Goal: Register for event/course

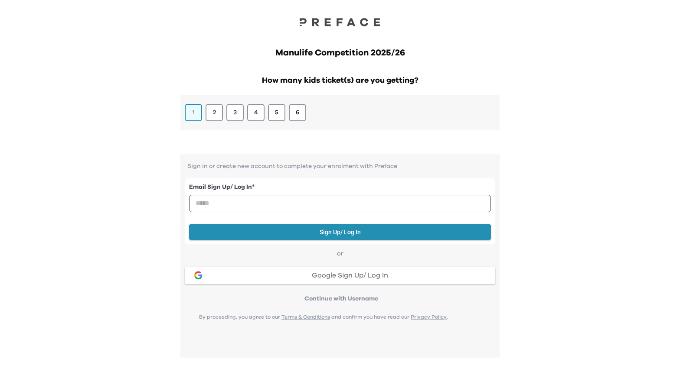
click at [344, 56] on h1 "Manulife Competition 2025/26" at bounding box center [340, 53] width 316 height 12
copy h1 "Manulife Competition 2025/26"
click at [502, 65] on div "How many kids ticket(s) are you getting? 1 2 3 4 5 6 Sign in or create new acco…" at bounding box center [339, 343] width 333 height 569
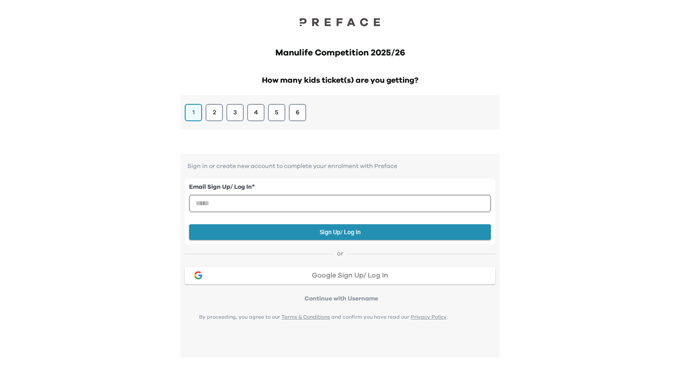
click at [346, 78] on h2 "How many kids ticket(s) are you getting?" at bounding box center [339, 81] width 319 height 12
copy h2 "How many kids ticket(s) are you getting?"
click at [325, 55] on h1 "Manulife Competition 2025/26" at bounding box center [340, 53] width 316 height 12
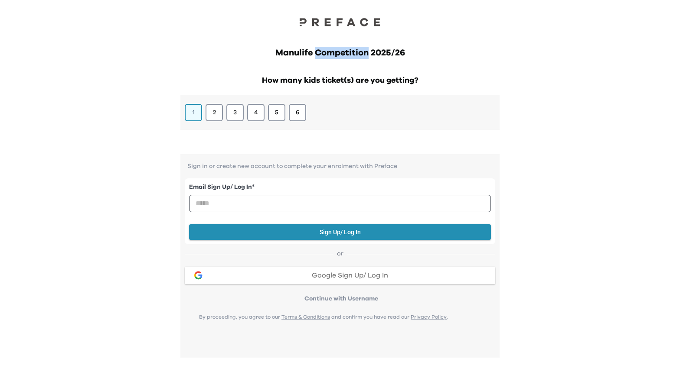
click at [325, 55] on h1 "Manulife Competition 2025/26" at bounding box center [340, 53] width 316 height 12
copy h1 "Manulife Competition 2025/26"
click at [344, 78] on h2 "How many kids ticket(s) are you getting?" at bounding box center [339, 81] width 319 height 12
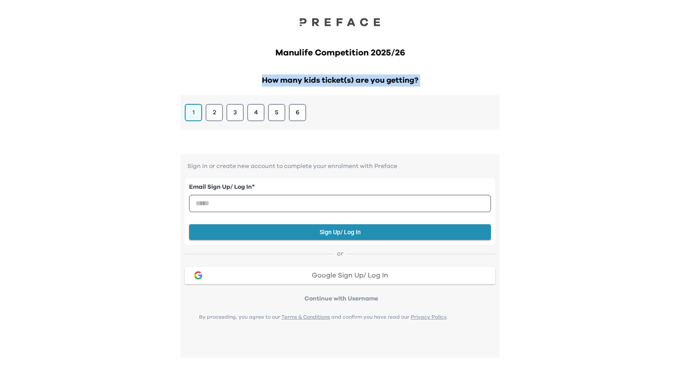
click at [344, 78] on h2 "How many kids ticket(s) are you getting?" at bounding box center [339, 81] width 319 height 12
copy h2 "How many kids ticket(s) are you getting?"
click at [374, 143] on div "How many kids ticket(s) are you getting? 1 2 3 4 5 6" at bounding box center [339, 107] width 319 height 78
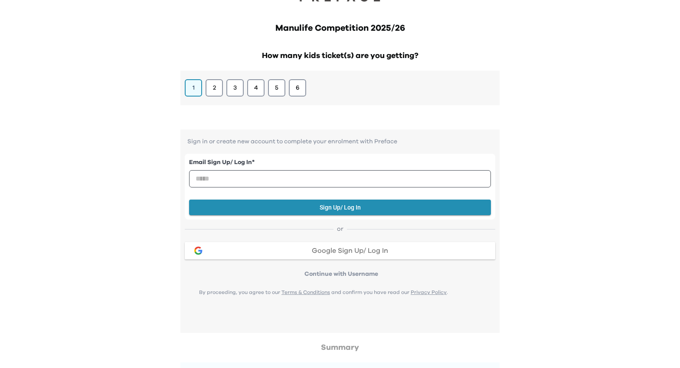
click at [346, 143] on p "Sign in or create new account to complete your enrolment with Preface" at bounding box center [340, 141] width 310 height 7
copy p "Sign in or create new account to complete your enrolment with Preface"
click at [205, 163] on label "Email Sign Up/ Log In *" at bounding box center [340, 162] width 302 height 9
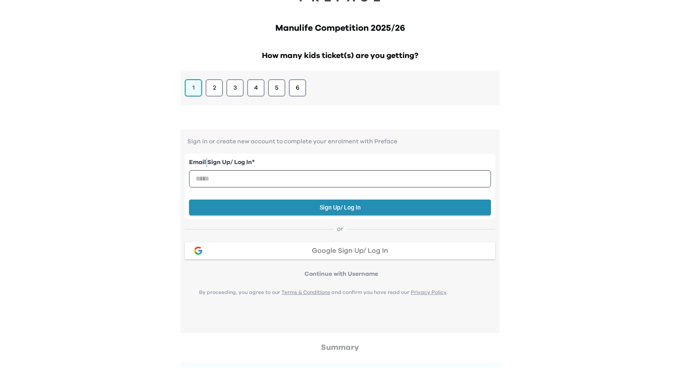
click at [205, 163] on label "Email Sign Up/ Log In *" at bounding box center [340, 162] width 302 height 9
copy label "Email Sign Up/ Log In *"
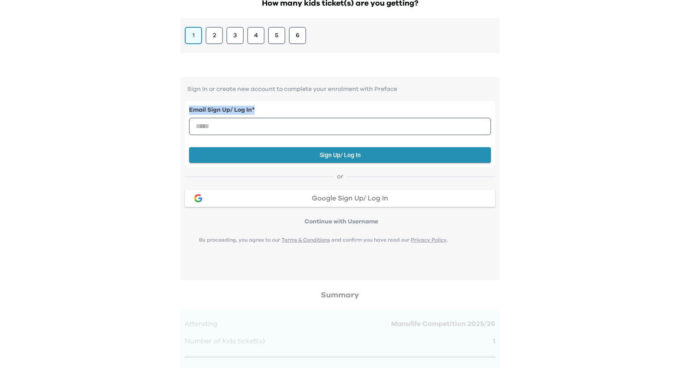
scroll to position [76, 0]
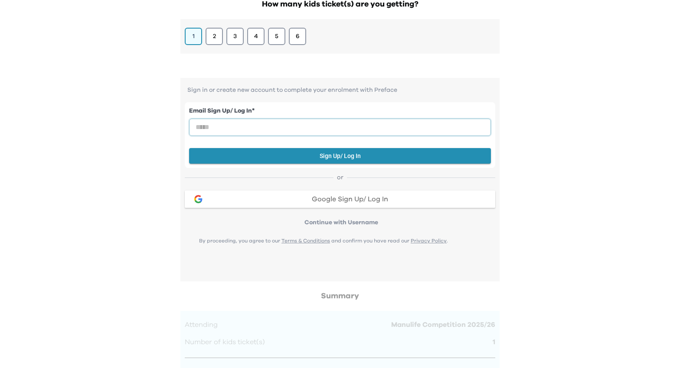
click at [329, 127] on input "email" at bounding box center [340, 127] width 302 height 17
type input "**********"
click at [365, 155] on button "Sign Up/ Log In" at bounding box center [340, 156] width 302 height 16
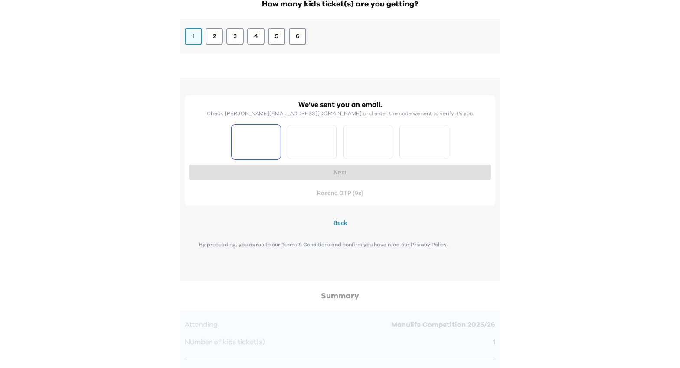
click at [258, 144] on input "Please enter OTP character 1" at bounding box center [255, 142] width 49 height 35
type input "*"
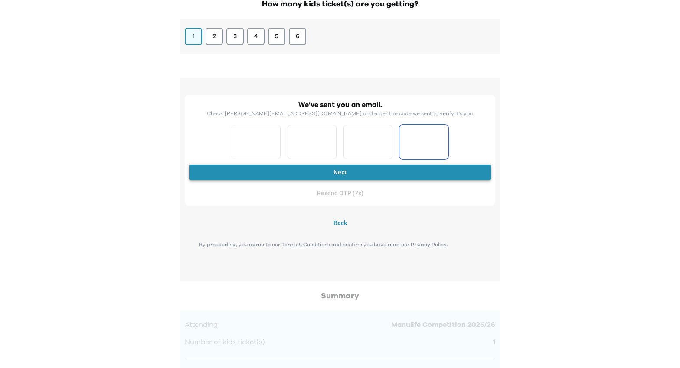
type input "*"
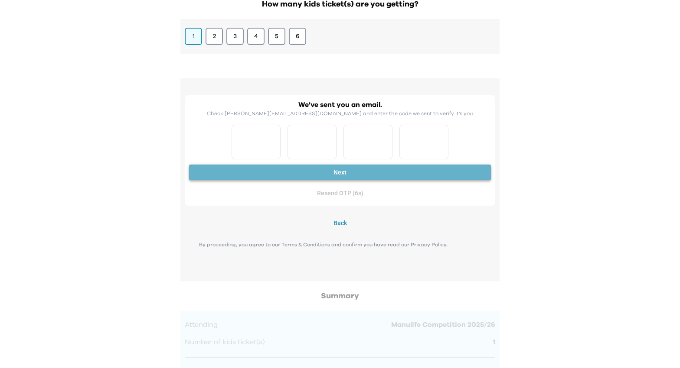
click at [298, 179] on button "Next" at bounding box center [340, 173] width 302 height 16
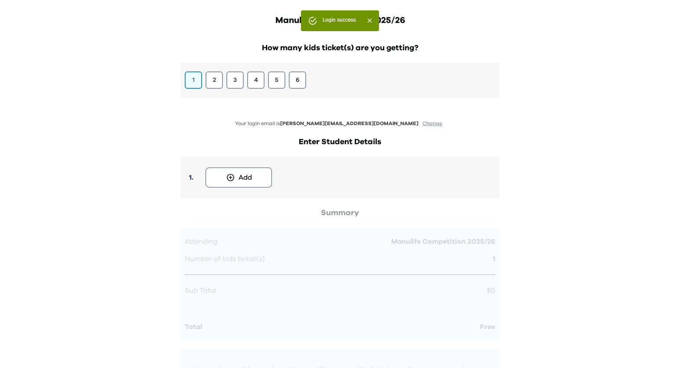
scroll to position [33, 0]
click at [267, 179] on button "Add" at bounding box center [238, 177] width 66 height 20
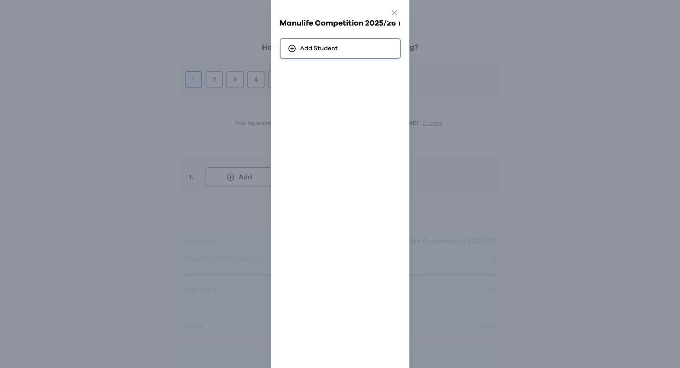
click at [338, 42] on div "Add Student" at bounding box center [340, 48] width 121 height 21
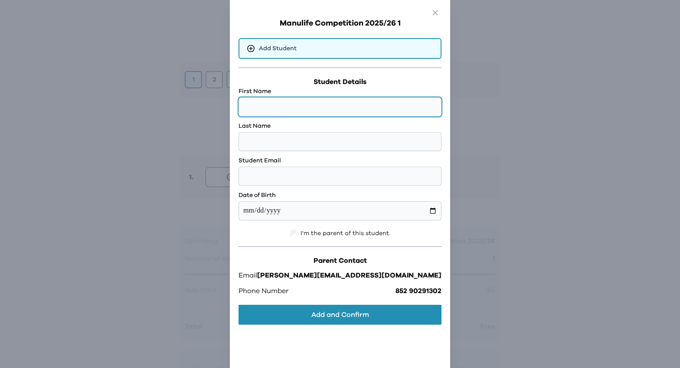
click at [313, 103] on input "text" at bounding box center [339, 107] width 203 height 19
type input "*"
click at [339, 82] on h3 "Student Details" at bounding box center [339, 82] width 203 height 10
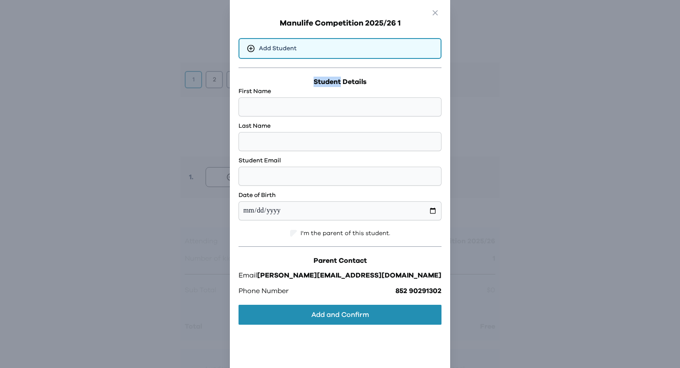
click at [339, 82] on h3 "Student Details" at bounding box center [339, 82] width 203 height 10
copy h3 "Student Details"
click at [384, 76] on div "Student Details First Name Last Name Student Email Date of Birth I'm the parent…" at bounding box center [339, 198] width 203 height 261
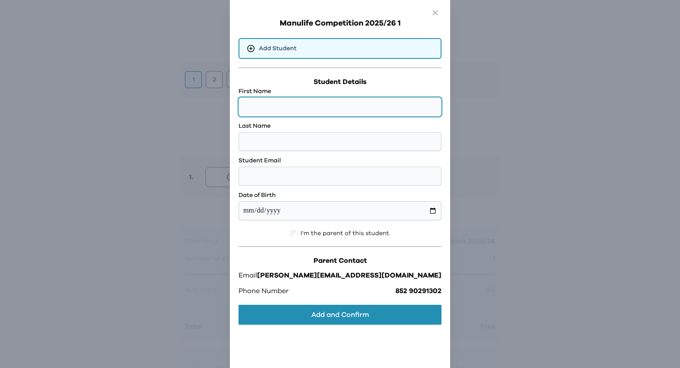
click at [350, 112] on input "text" at bounding box center [339, 107] width 203 height 19
type input "******"
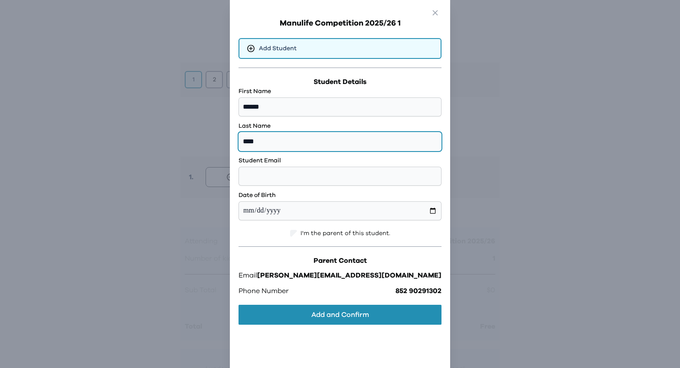
type input "****"
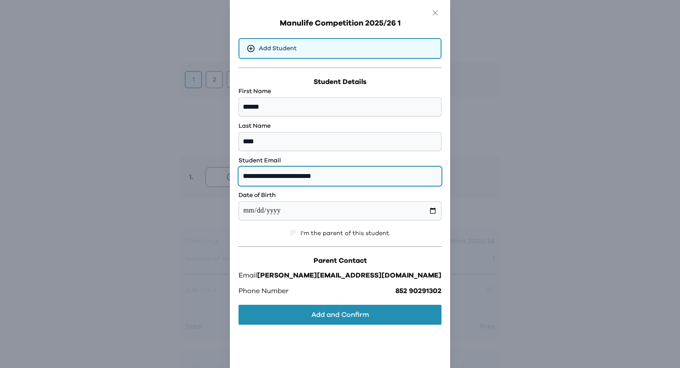
type input "**********"
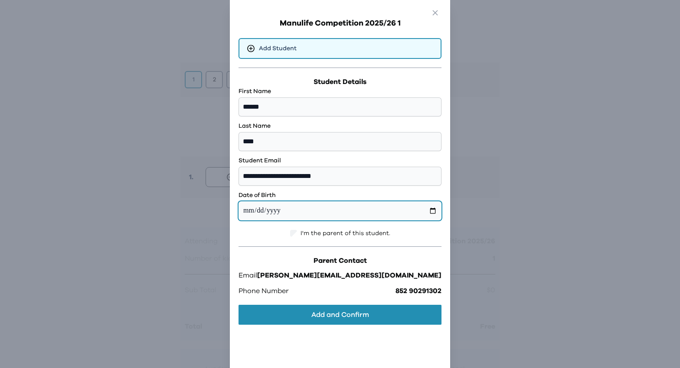
click at [345, 212] on input "date" at bounding box center [339, 211] width 203 height 19
type input "**********"
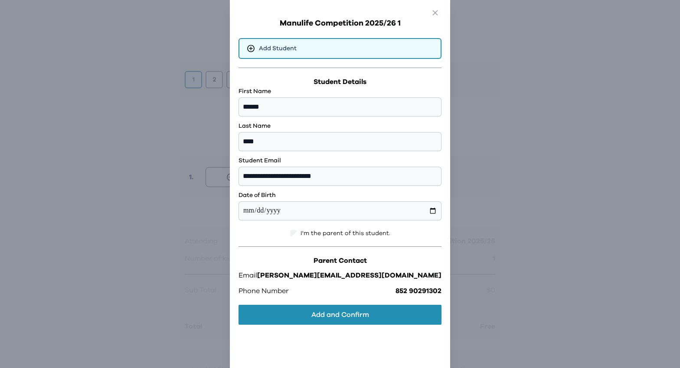
click at [398, 235] on div "I'm the parent of this student." at bounding box center [339, 233] width 203 height 9
click at [384, 233] on span "I'm the parent of this student." at bounding box center [345, 233] width 90 height 9
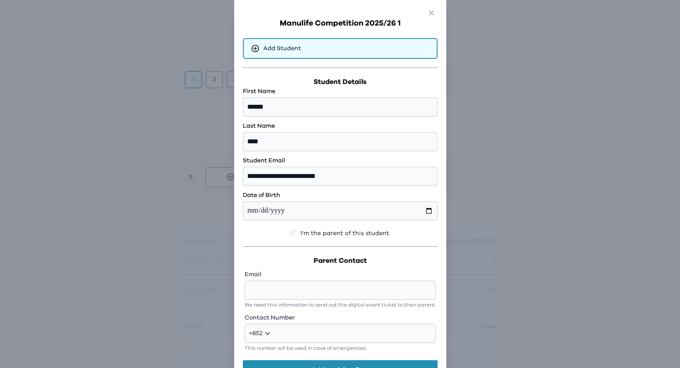
click at [384, 233] on span "I'm the parent of this student." at bounding box center [345, 233] width 90 height 9
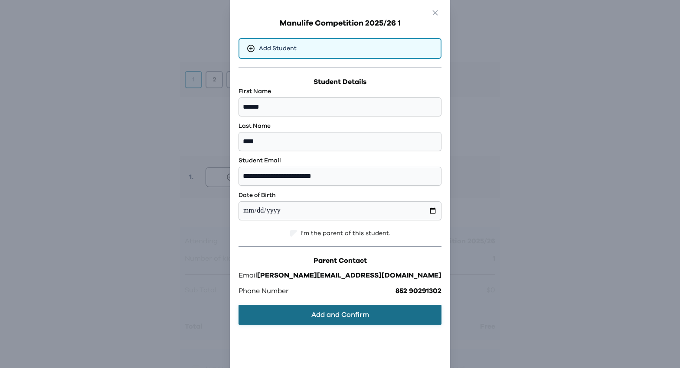
click at [378, 315] on button "Add and Confirm" at bounding box center [339, 315] width 203 height 20
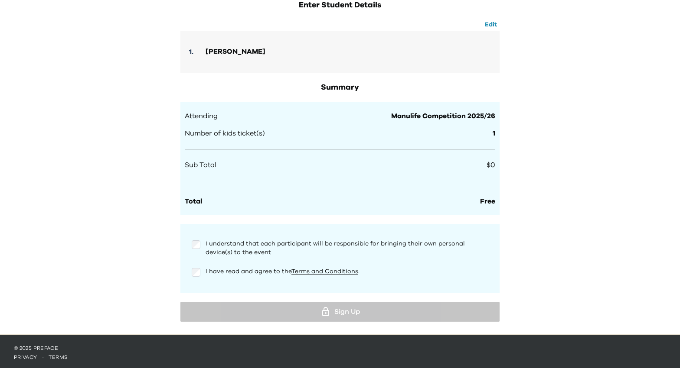
scroll to position [170, 0]
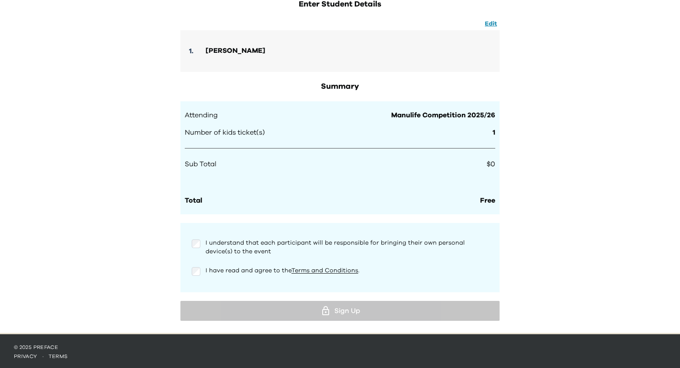
click at [541, 264] on div "Manulife Competition 2025/26 How many kids ticket(s) are you getting? 1 2 3 4 5…" at bounding box center [340, 82] width 680 height 504
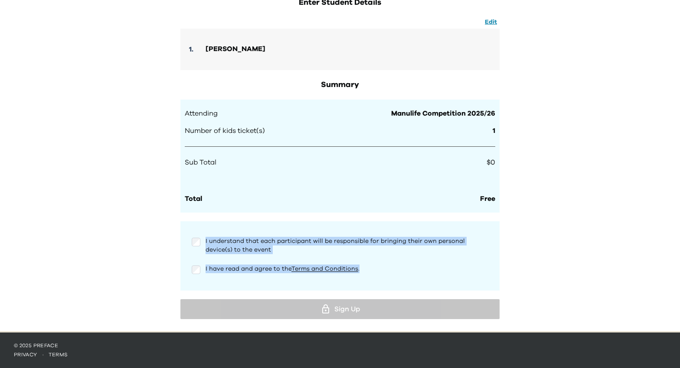
drag, startPoint x: 203, startPoint y: 239, endPoint x: 360, endPoint y: 282, distance: 163.1
click at [361, 282] on div "I understand that each participant will be responsible for bringing their own p…" at bounding box center [339, 256] width 319 height 69
copy div "I understand that each participant will be responsible for bringing their own p…"
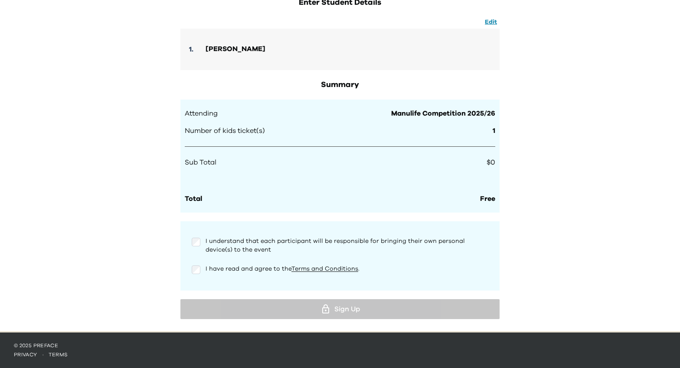
click at [202, 245] on div "I understand that each participant will be responsible for bringing their own p…" at bounding box center [340, 245] width 297 height 17
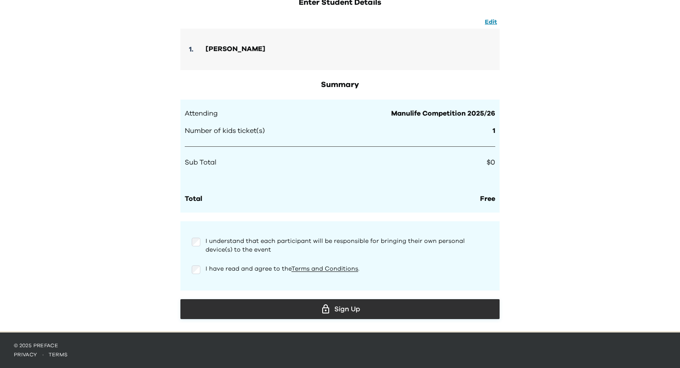
click at [246, 313] on div "Sign Up" at bounding box center [339, 309] width 305 height 13
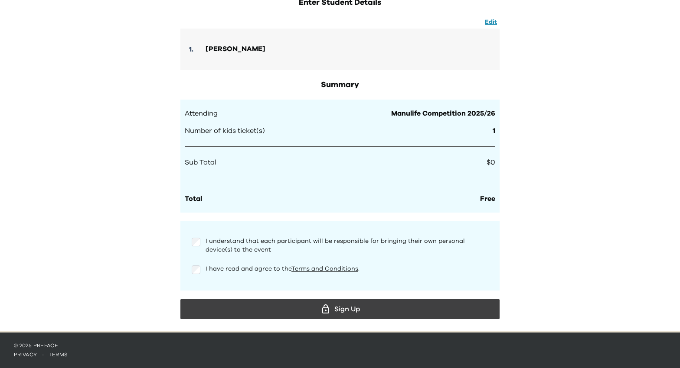
click at [201, 243] on div "I understand that each participant will be responsible for bringing their own p…" at bounding box center [340, 245] width 297 height 17
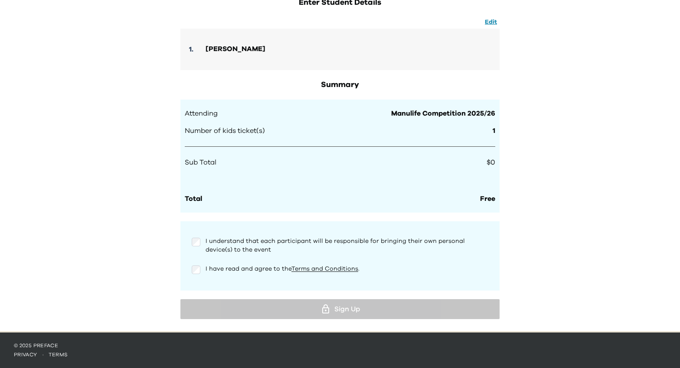
click at [215, 322] on div "Sign Up" at bounding box center [339, 311] width 319 height 23
click at [224, 247] on span "I understand that each participant will be responsible for bringing their own p…" at bounding box center [334, 245] width 259 height 15
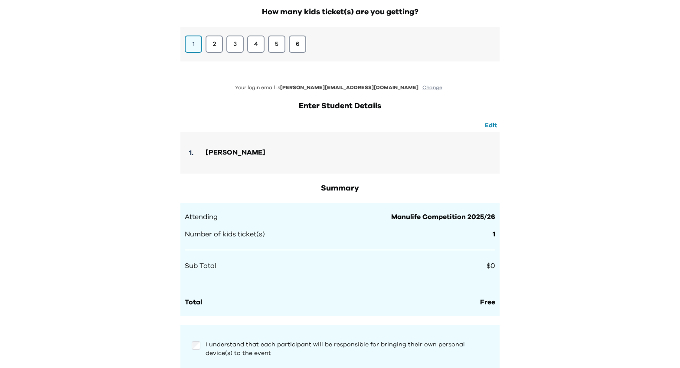
scroll to position [68, 0]
click at [487, 125] on button "Edit" at bounding box center [490, 126] width 17 height 10
click at [487, 125] on button "OK" at bounding box center [492, 126] width 14 height 10
click at [486, 123] on button "Edit" at bounding box center [490, 126] width 17 height 10
click at [268, 156] on div "1 . Jackie Lung" at bounding box center [340, 153] width 310 height 24
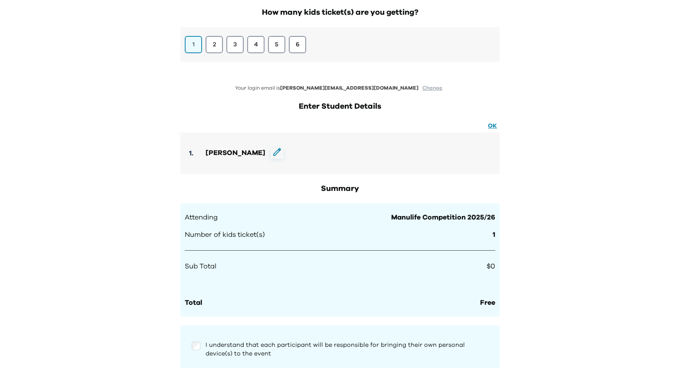
click at [273, 153] on icon at bounding box center [277, 152] width 8 height 8
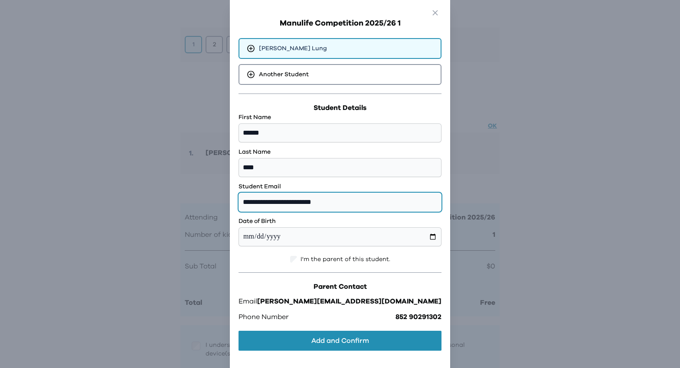
click at [348, 202] on input "**********" at bounding box center [339, 202] width 203 height 19
click at [379, 202] on input "**********" at bounding box center [339, 202] width 203 height 19
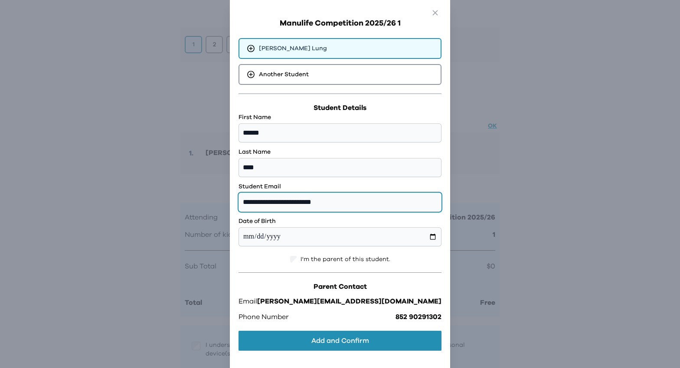
drag, startPoint x: 379, startPoint y: 202, endPoint x: 317, endPoint y: 203, distance: 62.0
click at [317, 203] on input "**********" at bounding box center [339, 202] width 203 height 19
type input "**********"
click at [330, 202] on input "**********" at bounding box center [339, 202] width 203 height 19
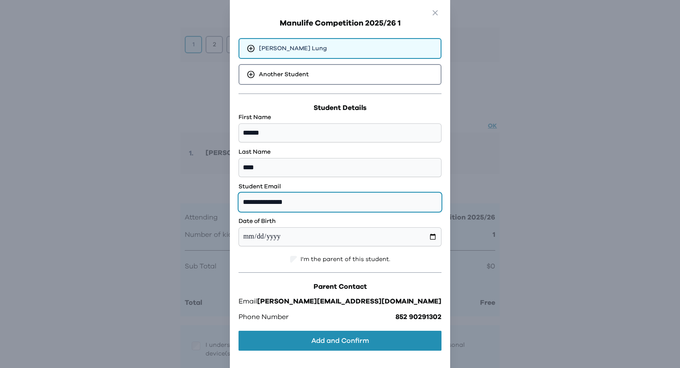
click at [330, 202] on input "**********" at bounding box center [339, 202] width 203 height 19
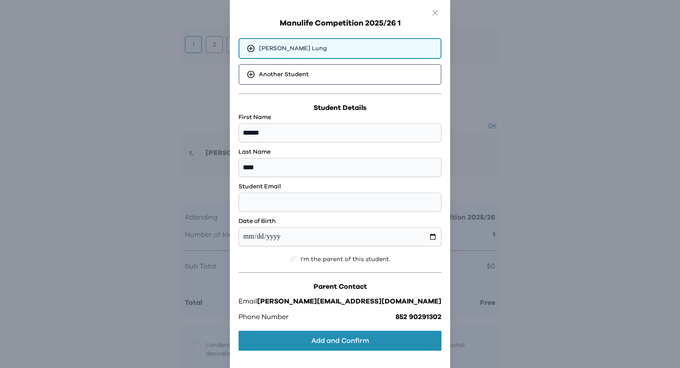
click at [360, 187] on label "Student Email" at bounding box center [339, 187] width 203 height 9
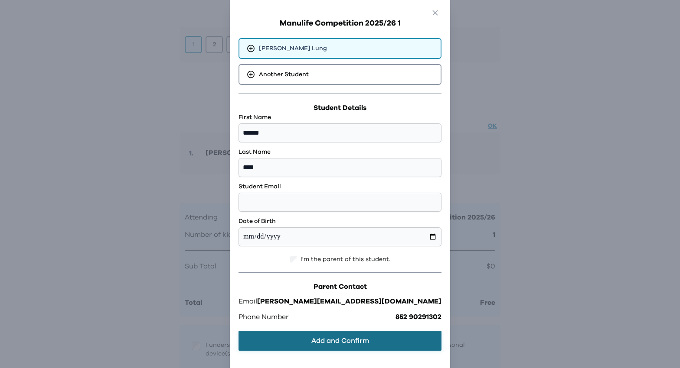
click at [354, 342] on button "Add and Confirm" at bounding box center [339, 341] width 203 height 20
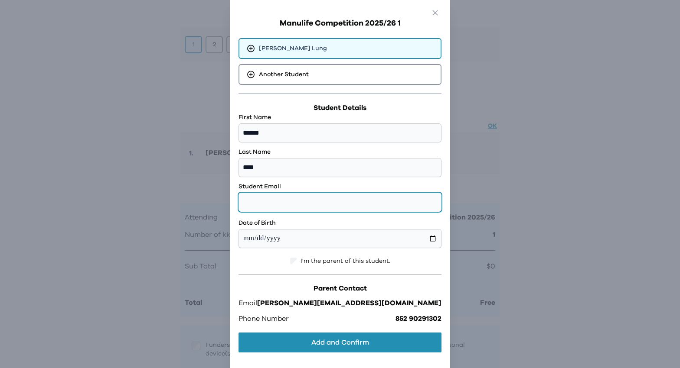
click at [325, 194] on input "email" at bounding box center [339, 202] width 203 height 19
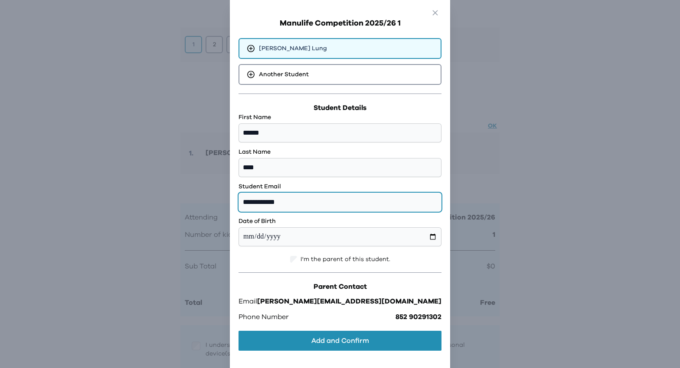
click at [299, 209] on input "**********" at bounding box center [339, 202] width 203 height 19
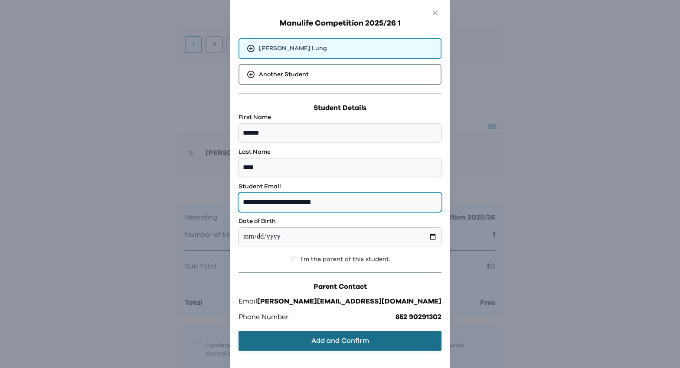
type input "**********"
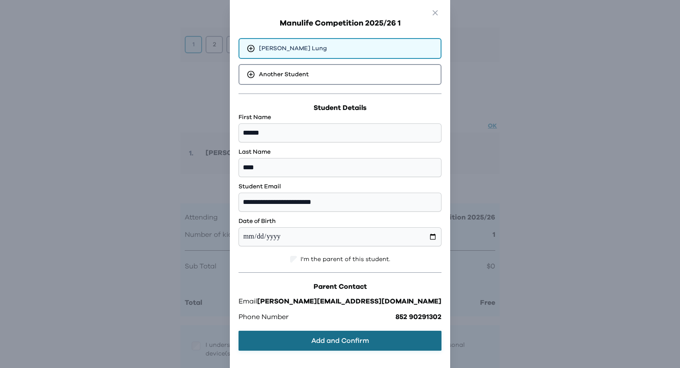
click at [320, 332] on button "Add and Confirm" at bounding box center [339, 341] width 203 height 20
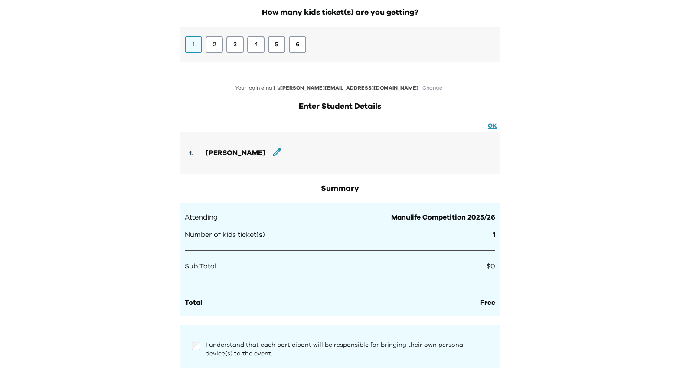
scroll to position [172, 0]
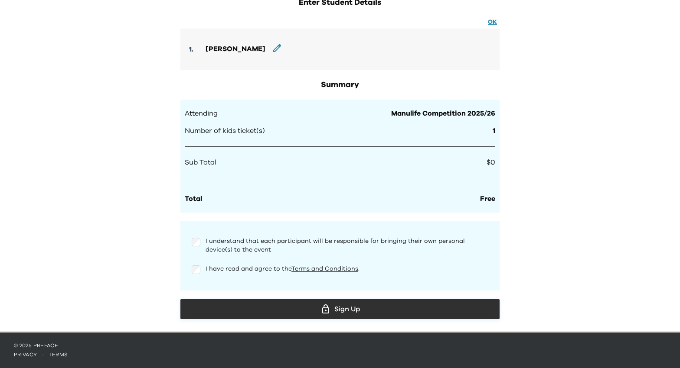
click at [339, 306] on div "Sign Up" at bounding box center [339, 309] width 305 height 13
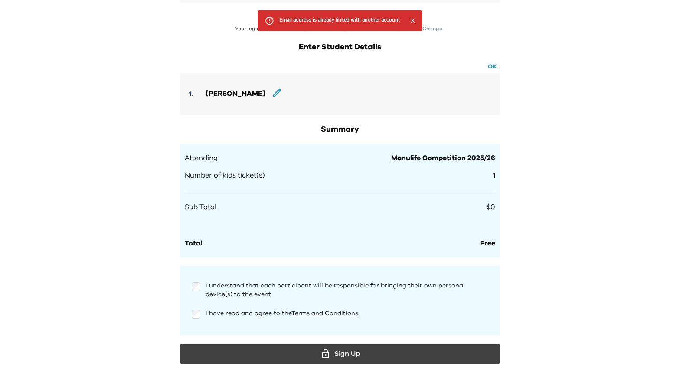
scroll to position [126, 0]
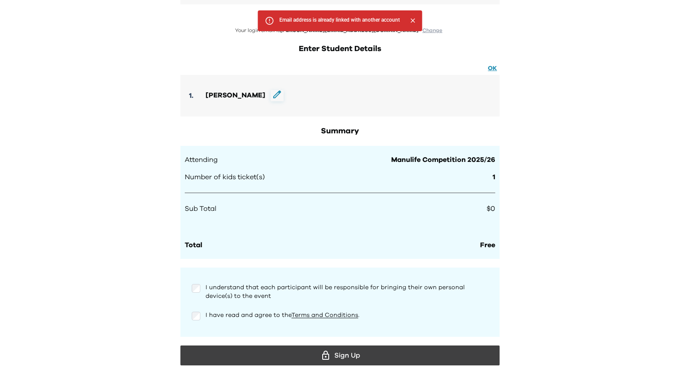
click at [273, 99] on span at bounding box center [277, 97] width 8 height 6
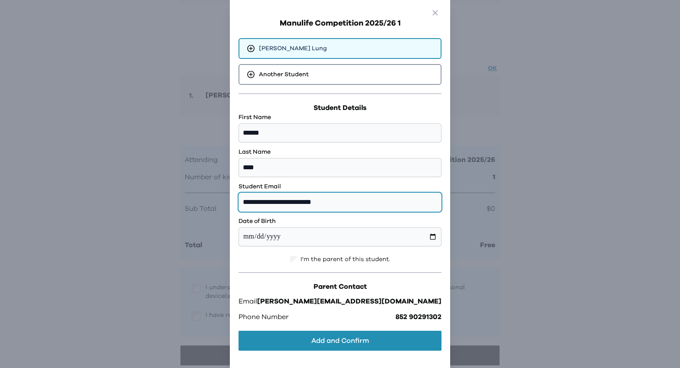
click at [349, 199] on input "**********" at bounding box center [339, 202] width 203 height 19
type input "**********"
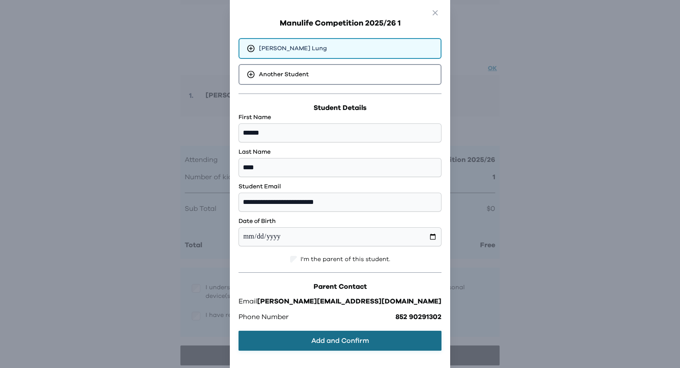
click at [314, 342] on button "Add and Confirm" at bounding box center [339, 341] width 203 height 20
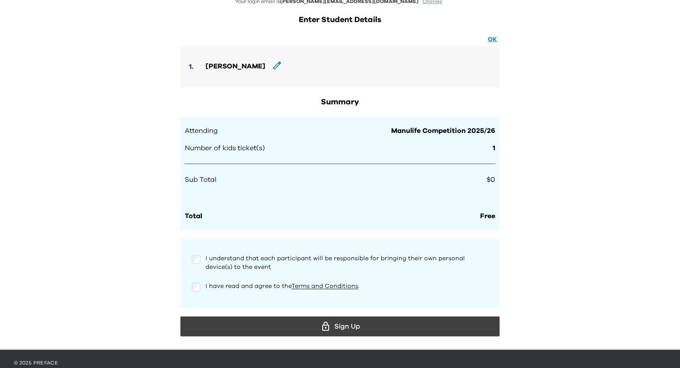
scroll to position [172, 0]
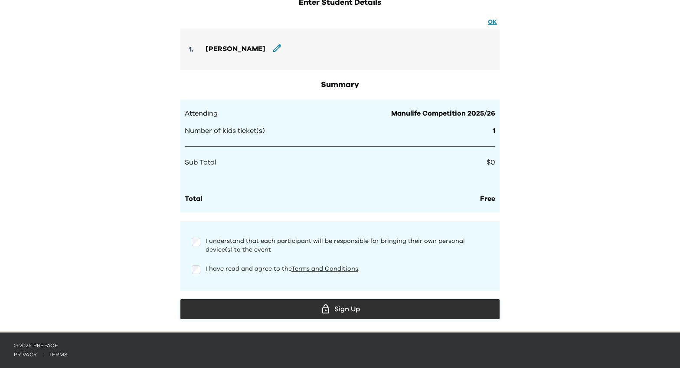
click at [342, 309] on div "Sign Up" at bounding box center [339, 309] width 305 height 13
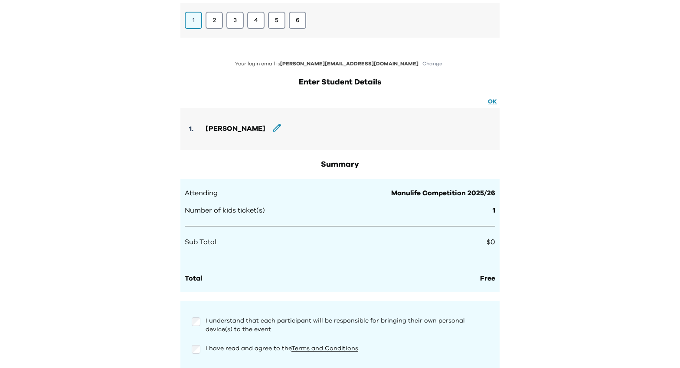
scroll to position [109, 0]
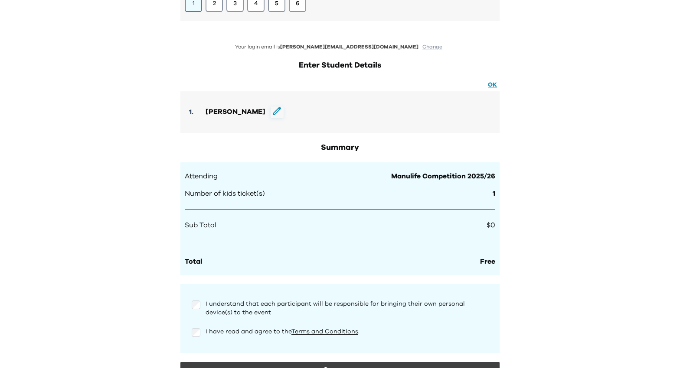
click at [273, 111] on icon at bounding box center [277, 111] width 8 height 8
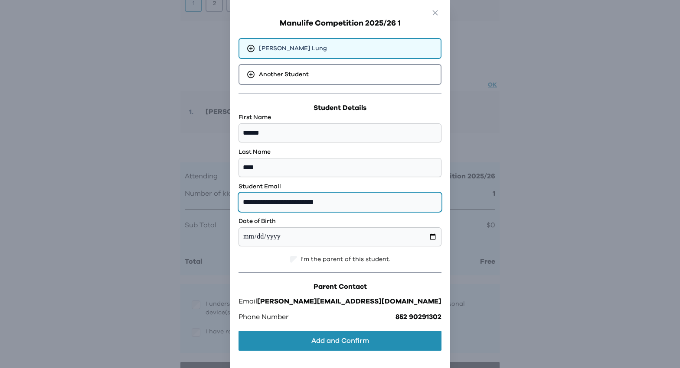
click at [380, 201] on input "**********" at bounding box center [339, 202] width 203 height 19
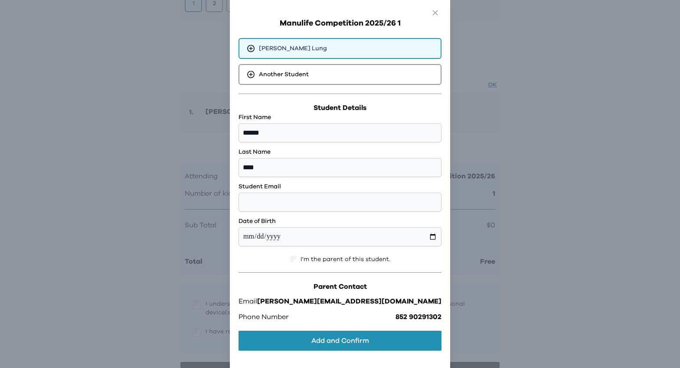
click at [310, 260] on span "I'm the parent of this student." at bounding box center [345, 259] width 90 height 9
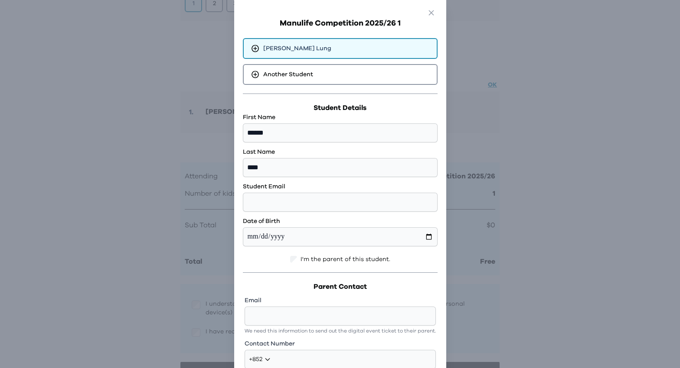
click at [310, 260] on span "I'm the parent of this student." at bounding box center [345, 259] width 90 height 9
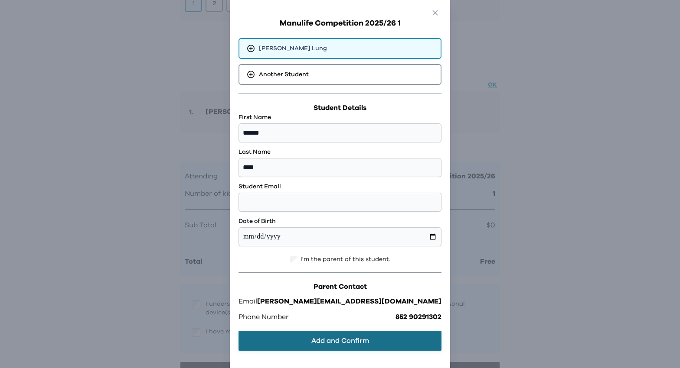
click at [319, 345] on button "Add and Confirm" at bounding box center [339, 341] width 203 height 20
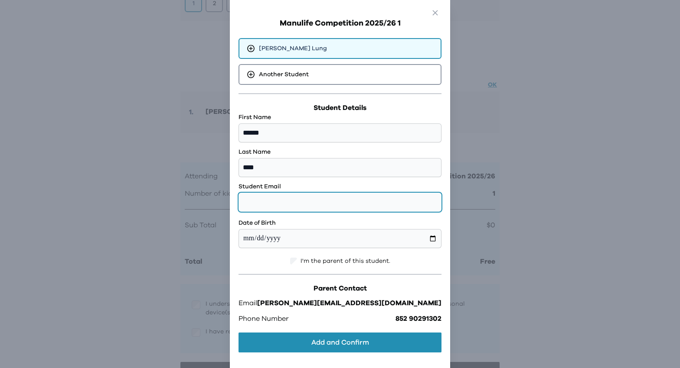
click at [331, 208] on input "email" at bounding box center [339, 202] width 203 height 19
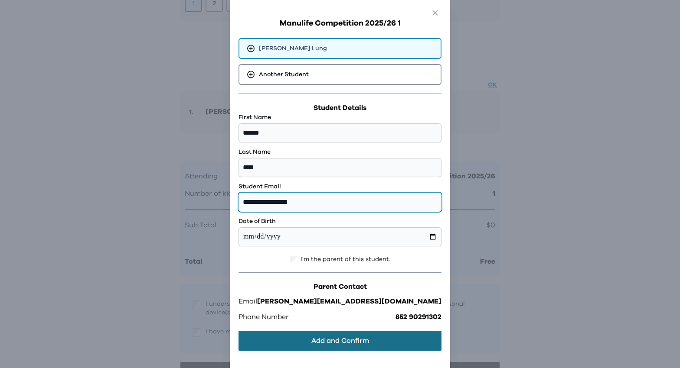
type input "**********"
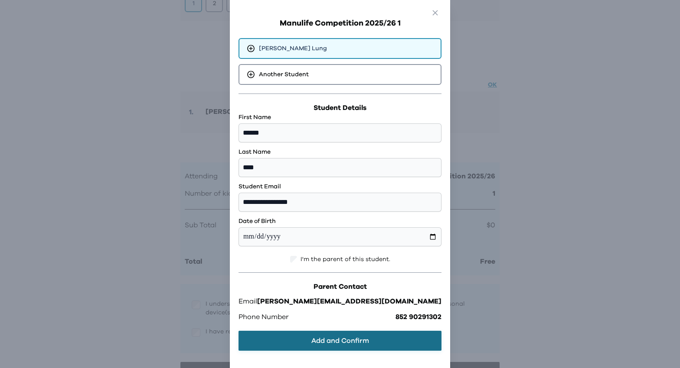
click at [341, 337] on button "Add and Confirm" at bounding box center [339, 341] width 203 height 20
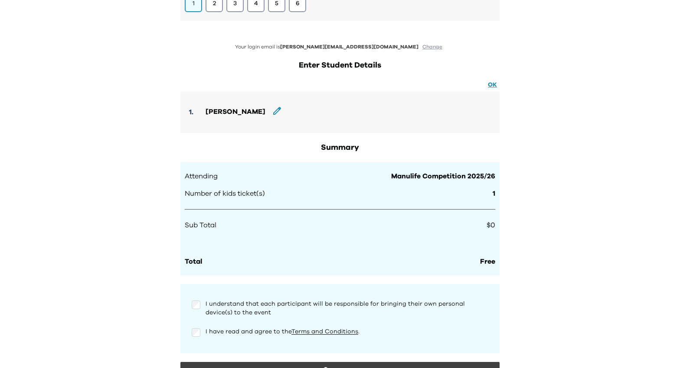
scroll to position [172, 0]
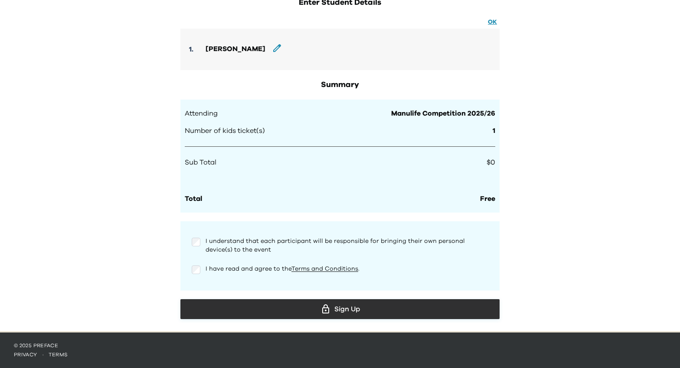
click at [356, 308] on div "Sign Up" at bounding box center [339, 309] width 305 height 13
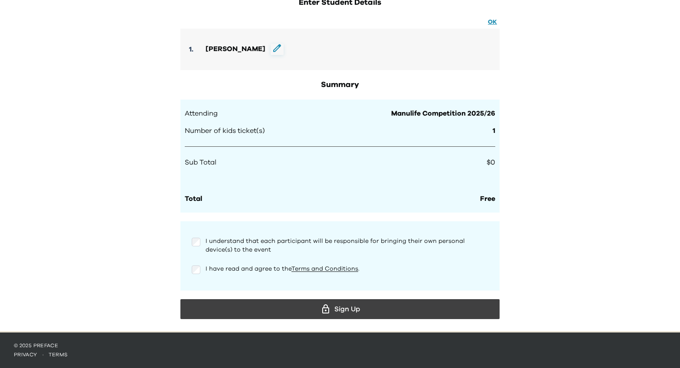
click at [273, 50] on icon at bounding box center [277, 48] width 8 height 8
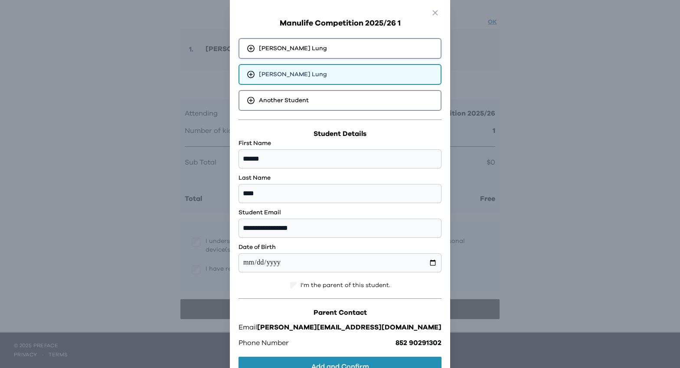
click at [349, 53] on div "[PERSON_NAME]" at bounding box center [339, 48] width 203 height 21
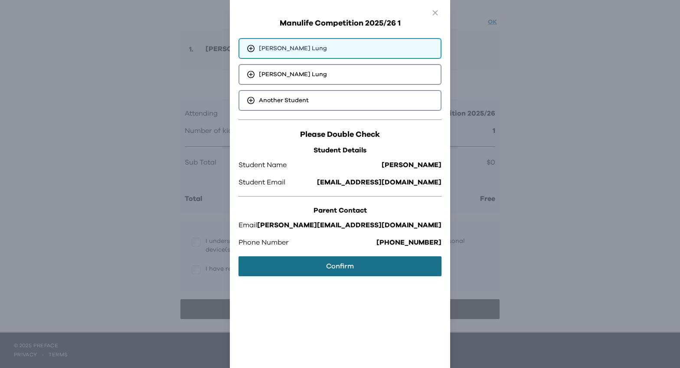
click at [338, 271] on button "Confirm" at bounding box center [339, 267] width 203 height 20
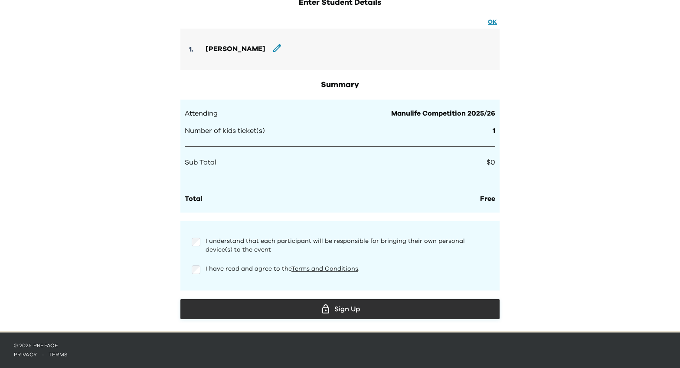
click at [335, 311] on div "Sign Up" at bounding box center [339, 309] width 305 height 13
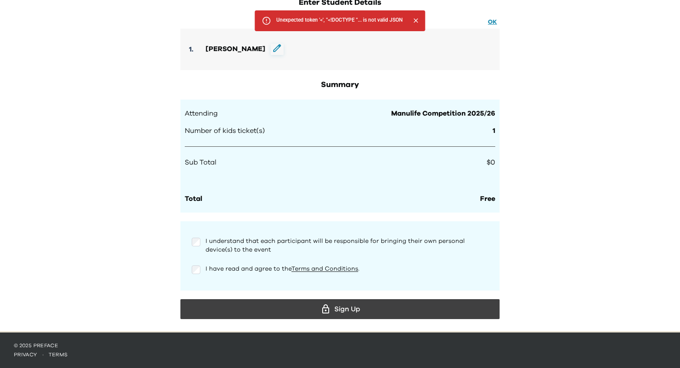
click at [273, 47] on icon at bounding box center [277, 48] width 8 height 8
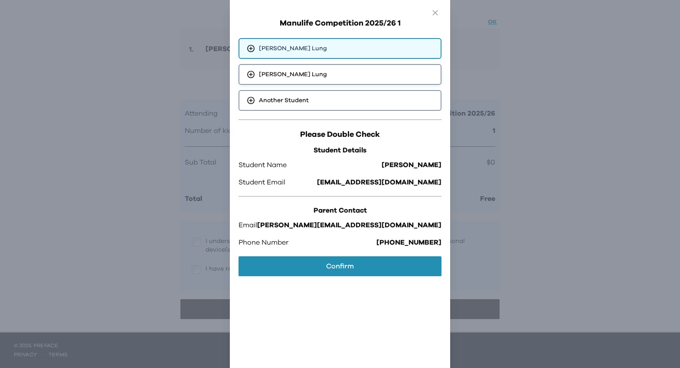
click at [353, 73] on div "[PERSON_NAME]" at bounding box center [339, 74] width 203 height 21
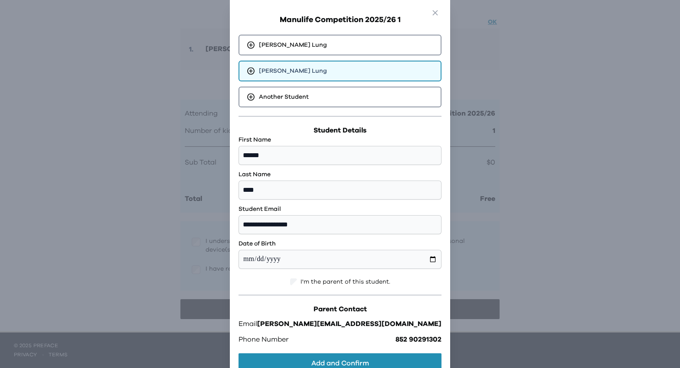
scroll to position [0, 0]
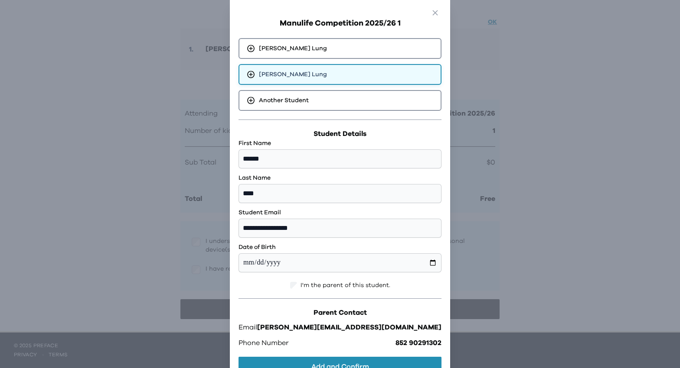
click at [255, 74] on icon at bounding box center [250, 74] width 9 height 9
click at [430, 10] on icon "button" at bounding box center [434, 12] width 9 height 9
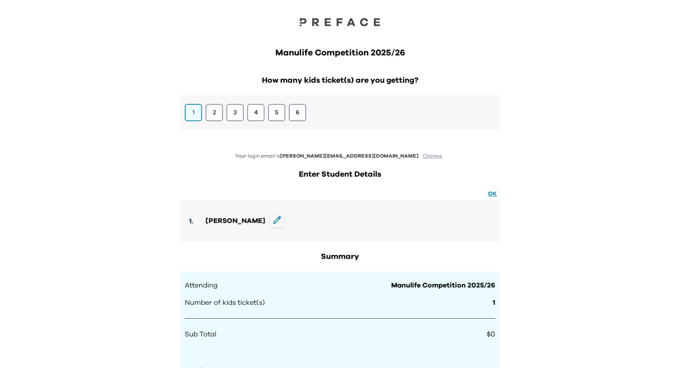
click at [273, 222] on icon at bounding box center [277, 220] width 8 height 8
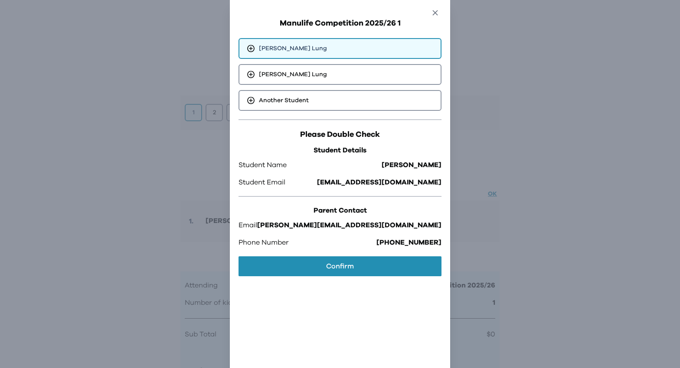
click at [430, 14] on icon "button" at bounding box center [434, 12] width 9 height 9
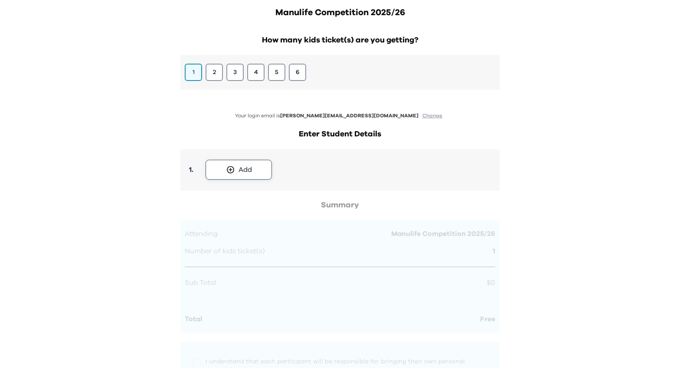
scroll to position [42, 0]
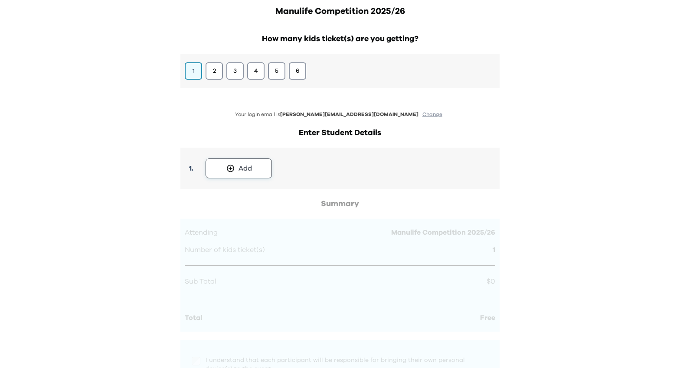
click at [252, 178] on button "Add" at bounding box center [238, 169] width 66 height 20
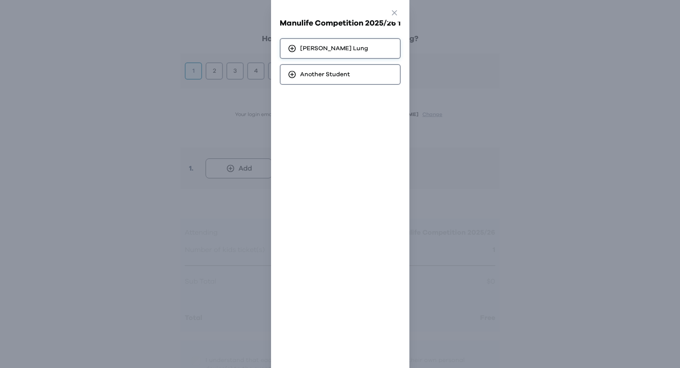
click at [359, 57] on div "[PERSON_NAME]" at bounding box center [340, 48] width 121 height 21
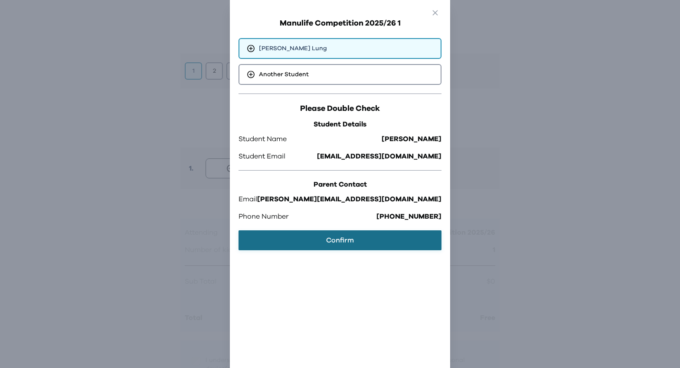
click at [376, 234] on button "Confirm" at bounding box center [339, 241] width 203 height 20
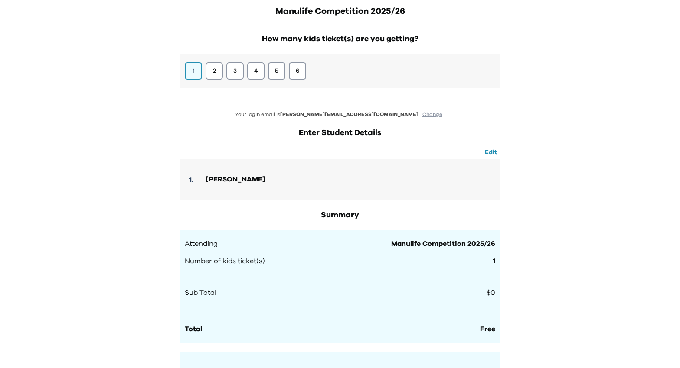
scroll to position [172, 0]
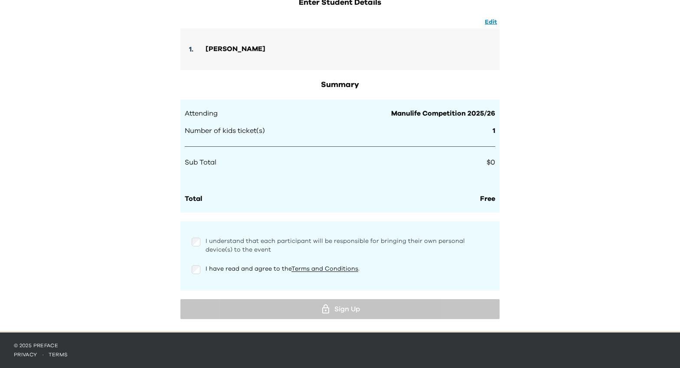
click at [235, 250] on span "I understand that each participant will be responsible for bringing their own p…" at bounding box center [334, 245] width 259 height 15
click at [225, 279] on div "I have read and agree to the Terms and Conditions ." at bounding box center [340, 273] width 310 height 17
click at [230, 274] on div "I have read and agree to the Terms and Conditions ." at bounding box center [340, 270] width 297 height 10
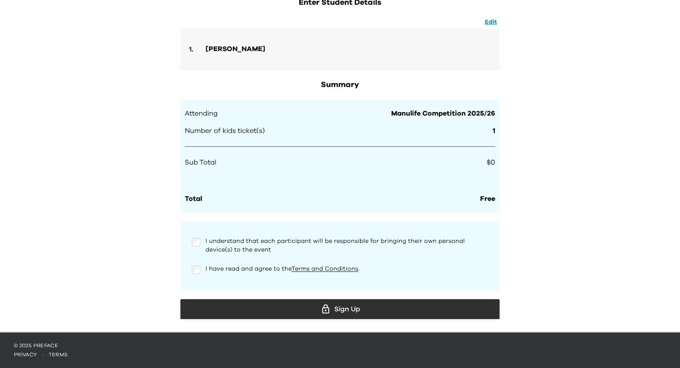
click at [244, 314] on div "Sign Up" at bounding box center [339, 309] width 305 height 13
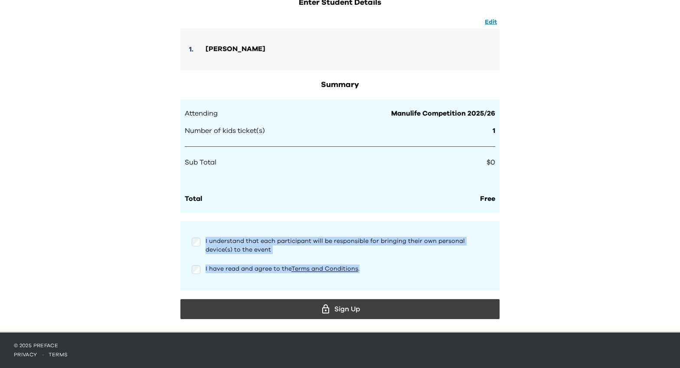
drag, startPoint x: 205, startPoint y: 238, endPoint x: 370, endPoint y: 272, distance: 168.9
click at [370, 272] on div "I understand that each participant will be responsible for bringing their own p…" at bounding box center [340, 256] width 310 height 52
copy div "I understand that each participant will be responsible for bringing their own p…"
